Goal: Task Accomplishment & Management: Manage account settings

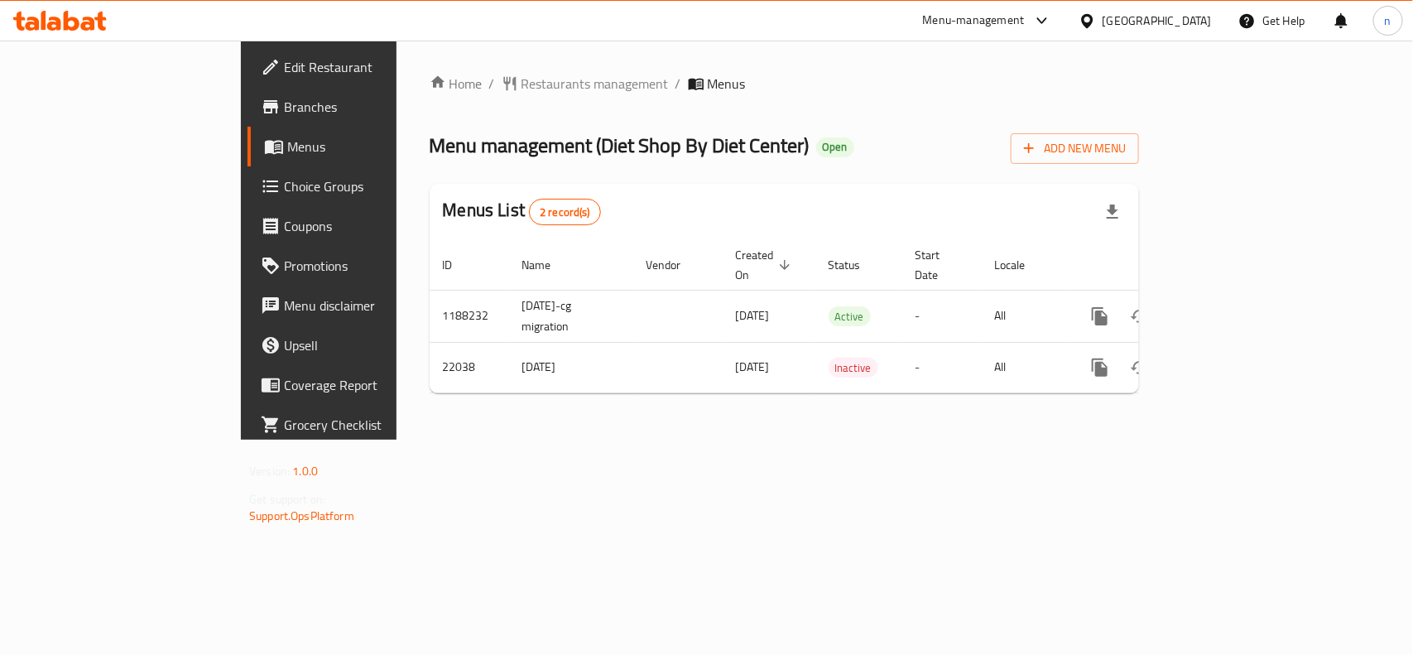
click at [284, 179] on span "Choice Groups" at bounding box center [374, 186] width 180 height 20
click at [522, 89] on span "Restaurants management" at bounding box center [595, 85] width 147 height 20
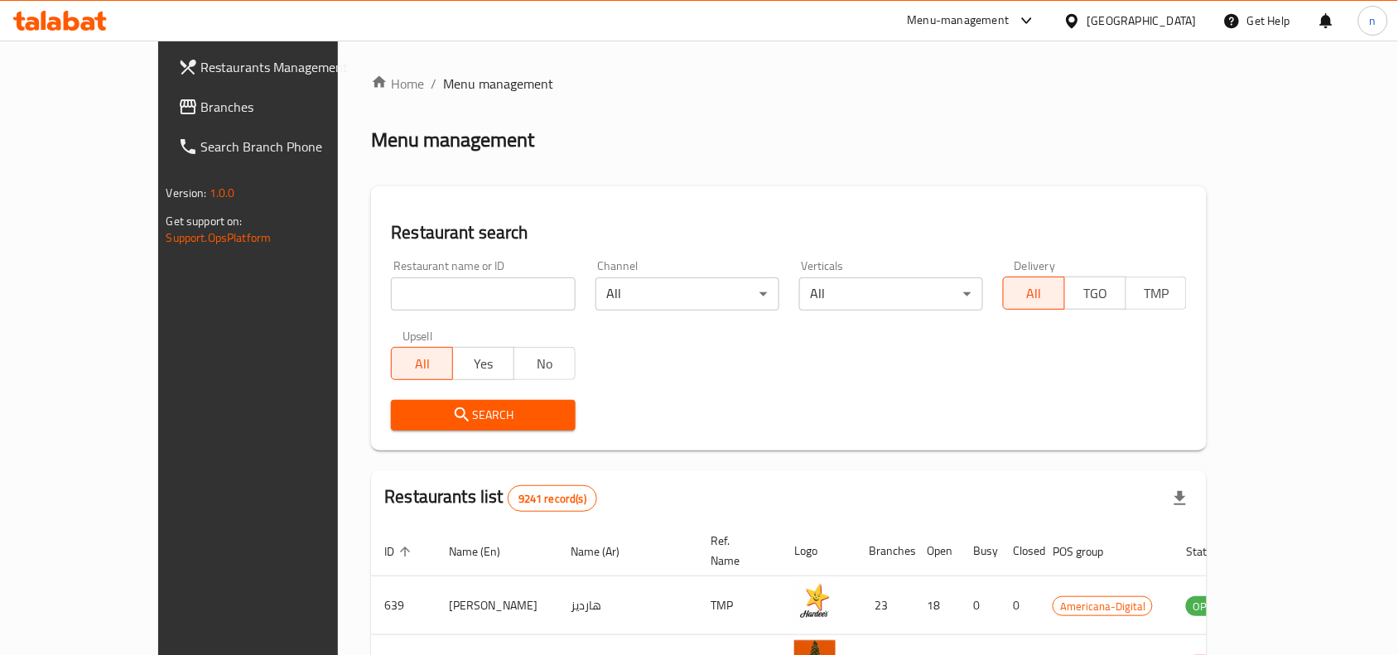
click at [201, 109] on span "Branches" at bounding box center [289, 107] width 177 height 20
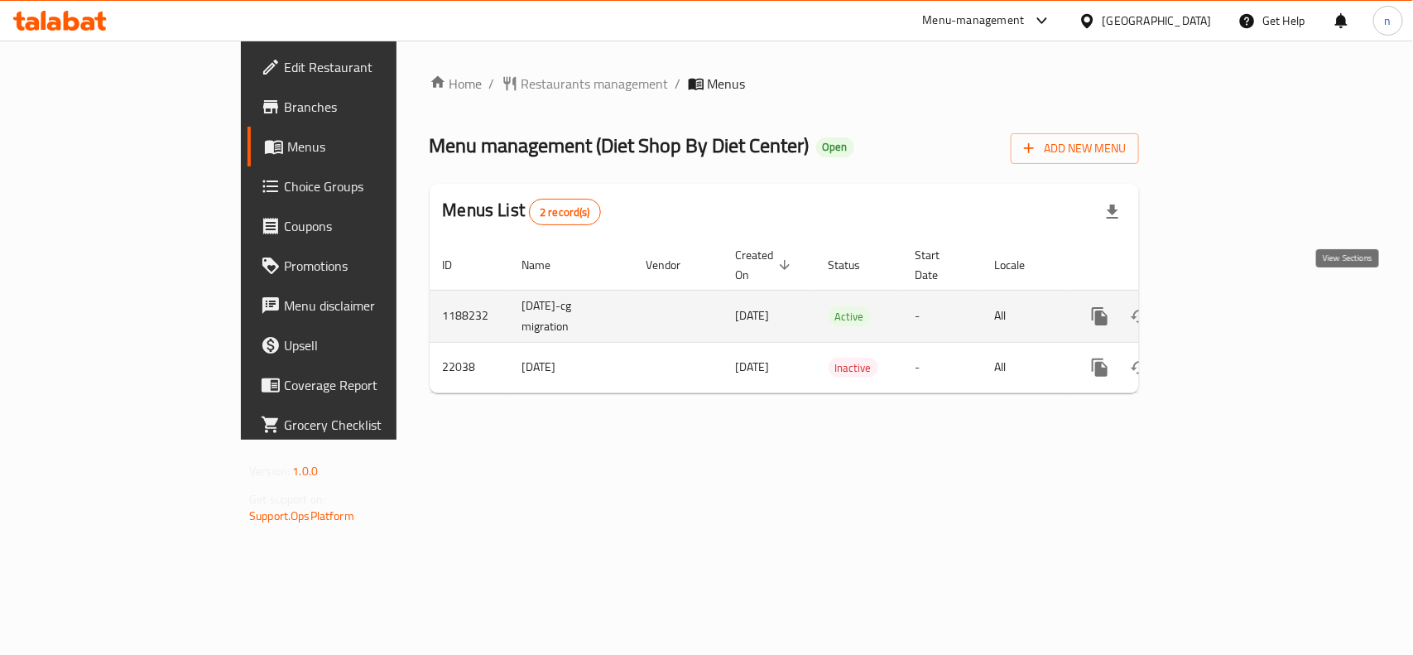
click at [1230, 306] on icon "enhanced table" at bounding box center [1220, 316] width 20 height 20
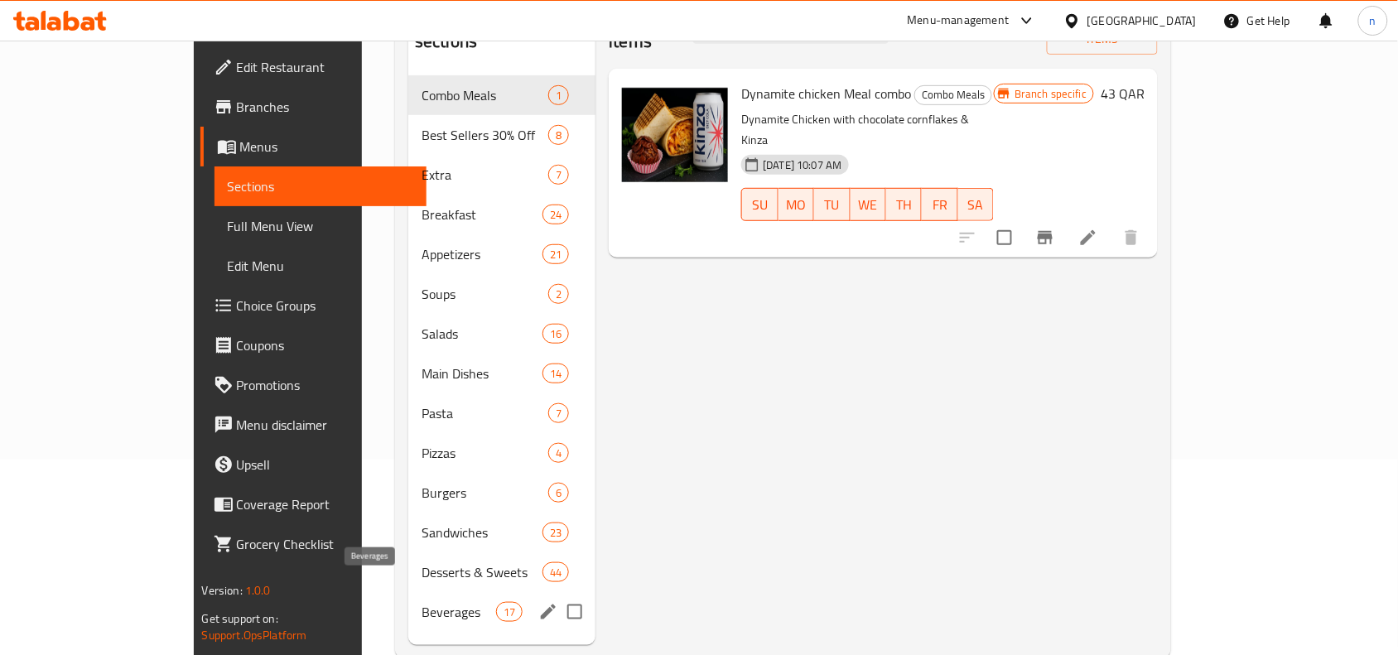
scroll to position [129, 0]
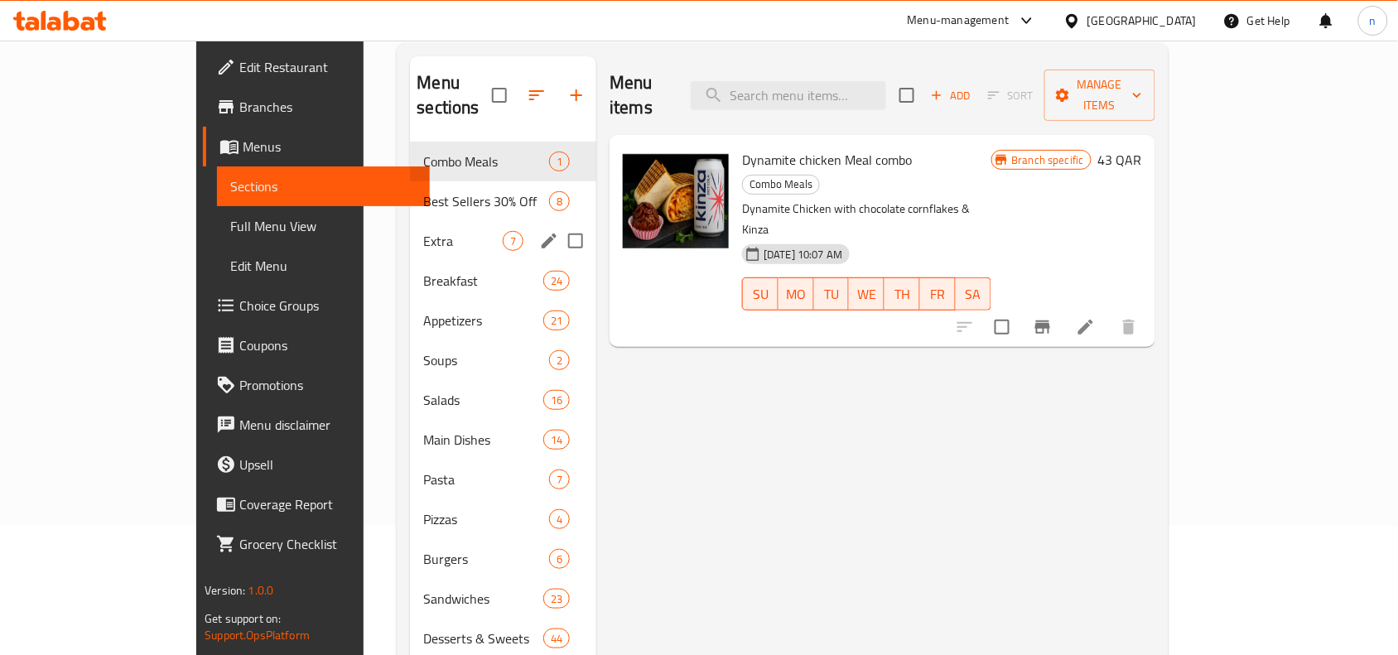
click at [423, 231] on span "Extra" at bounding box center [462, 241] width 79 height 20
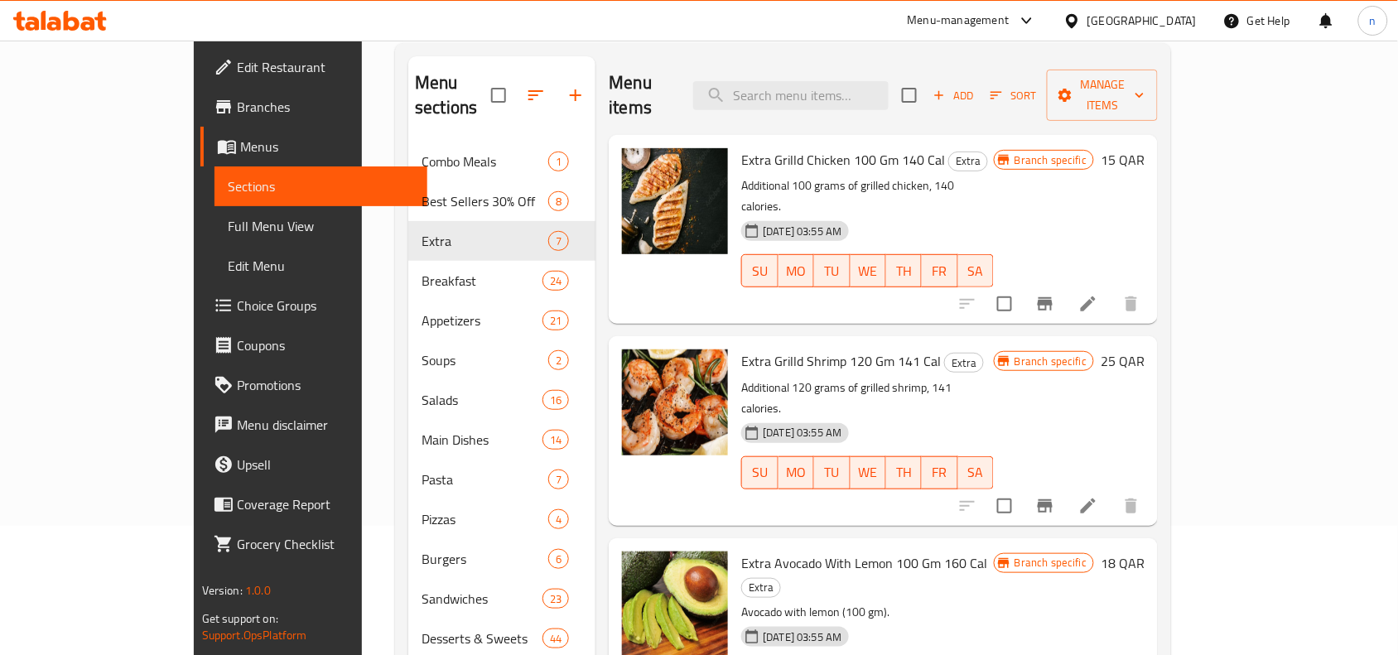
click at [1098, 294] on icon at bounding box center [1088, 304] width 20 height 20
